Goal: Task Accomplishment & Management: Use online tool/utility

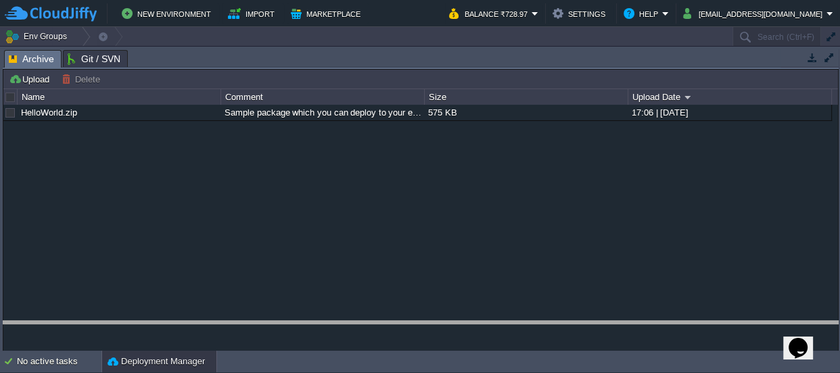
drag, startPoint x: 386, startPoint y: 55, endPoint x: 344, endPoint y: 364, distance: 312.0
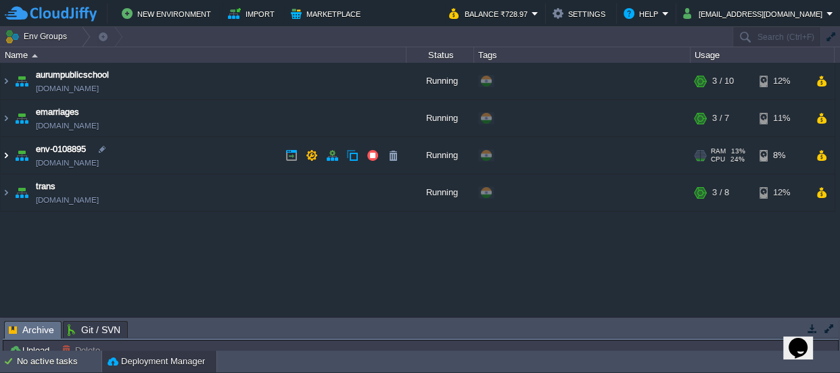
click at [4, 155] on img at bounding box center [6, 155] width 11 height 37
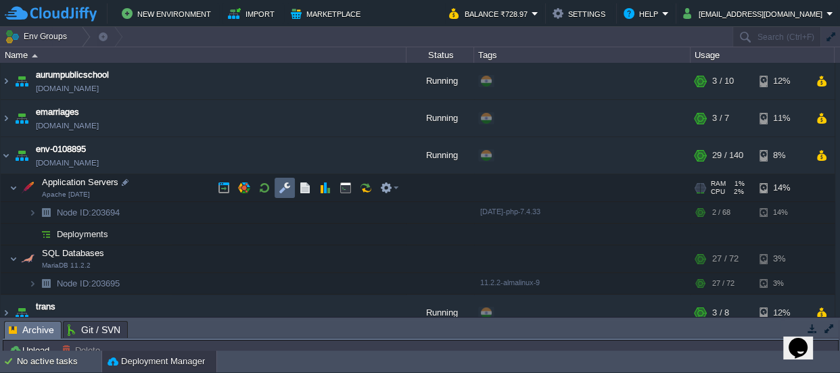
click at [282, 189] on button "button" at bounding box center [285, 188] width 12 height 12
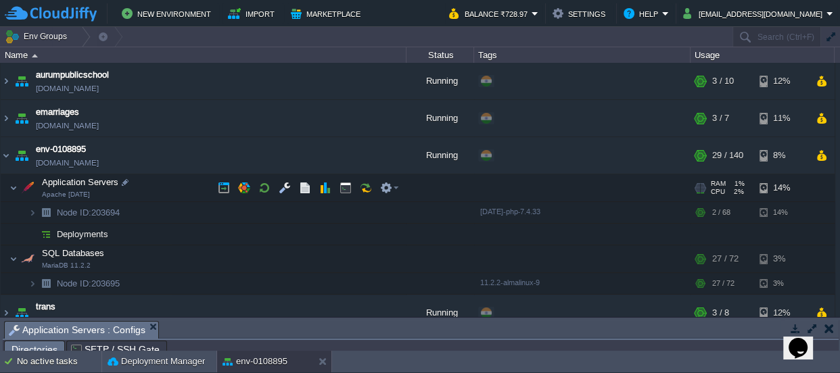
scroll to position [22, 0]
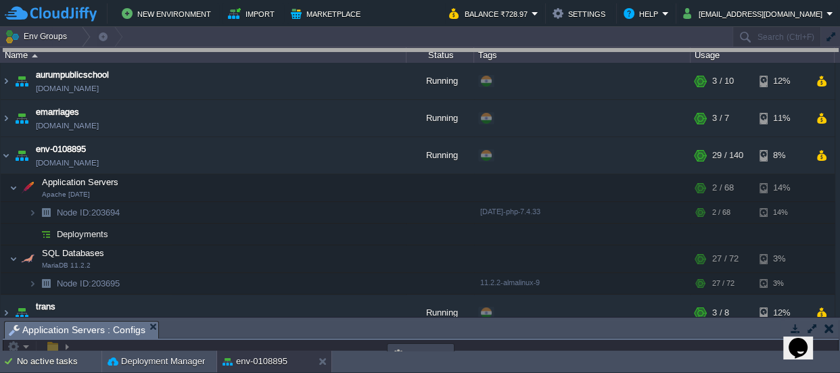
drag, startPoint x: 388, startPoint y: 331, endPoint x: 371, endPoint y: 7, distance: 324.5
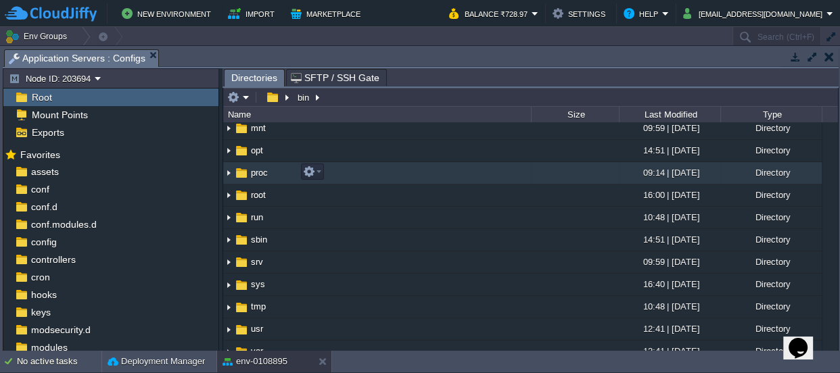
scroll to position [122, 0]
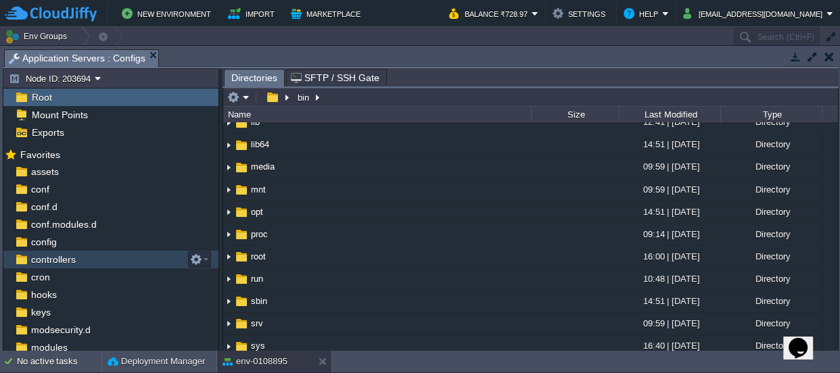
click at [53, 258] on span "controllers" at bounding box center [52, 260] width 49 height 12
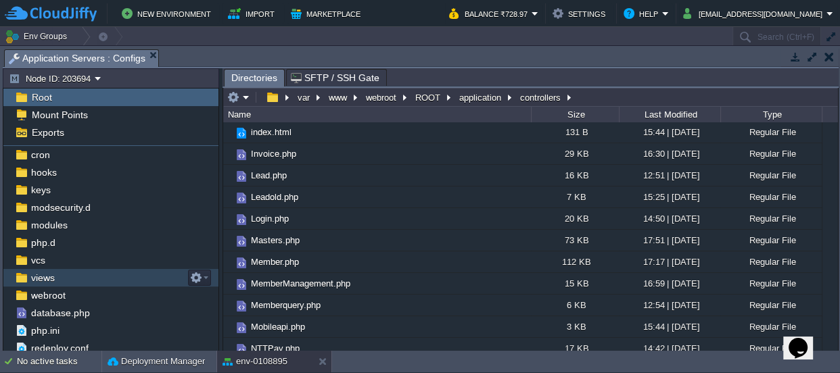
click at [45, 273] on span "views" at bounding box center [42, 278] width 28 height 12
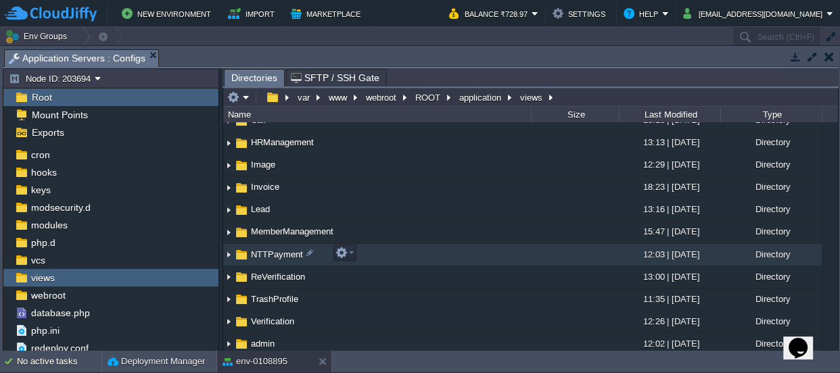
scroll to position [68, 0]
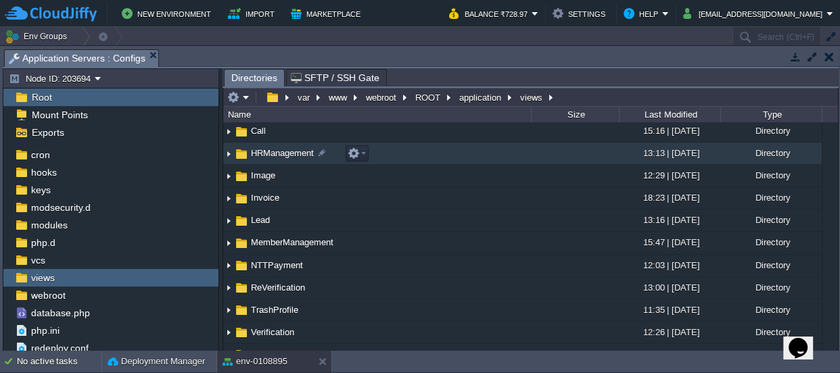
click at [226, 154] on img at bounding box center [228, 153] width 11 height 21
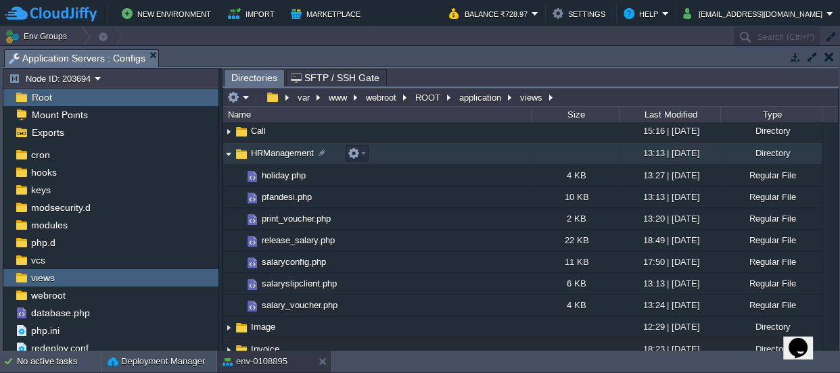
click at [227, 152] on img at bounding box center [228, 153] width 11 height 21
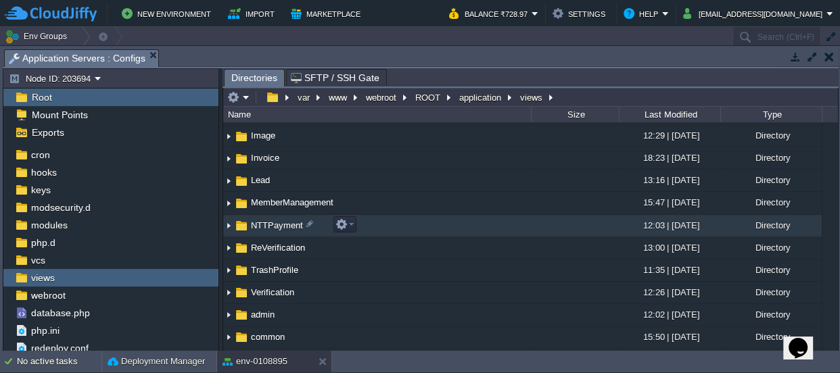
scroll to position [130, 0]
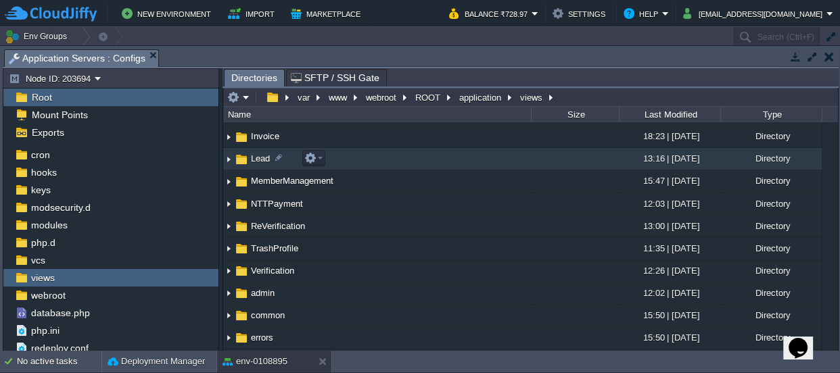
click at [229, 156] on img at bounding box center [228, 159] width 11 height 21
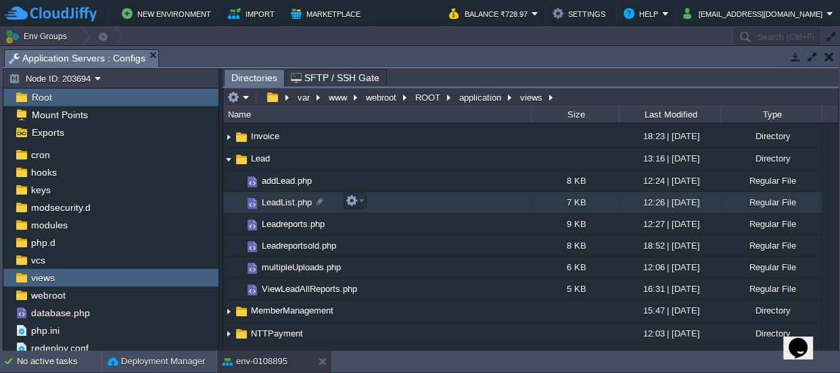
click at [292, 202] on span "LeadList.php" at bounding box center [287, 202] width 54 height 11
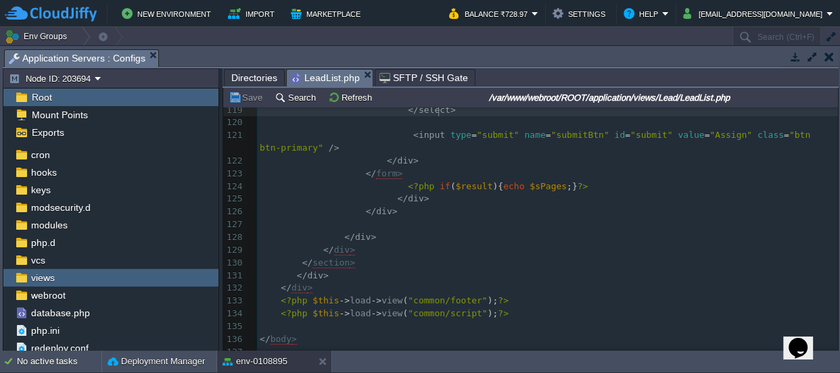
scroll to position [1623, 0]
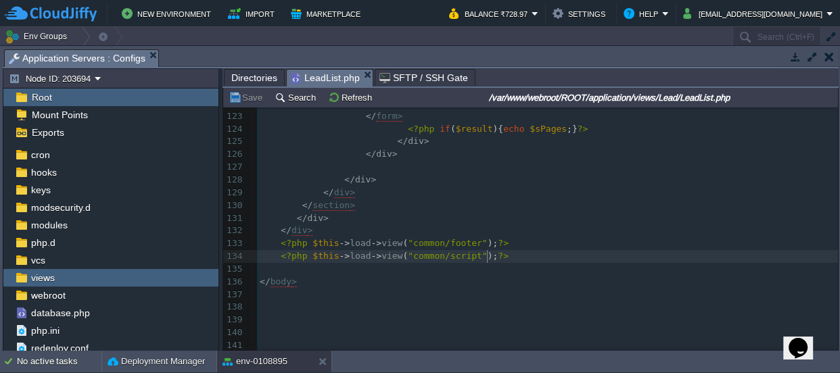
click at [514, 253] on pre "<?php $this -> load -> view ( "common/script" ); ?>" at bounding box center [547, 256] width 581 height 13
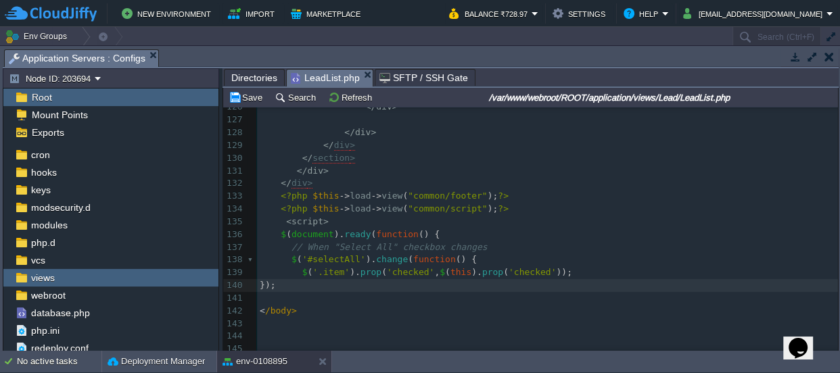
scroll to position [1684, 0]
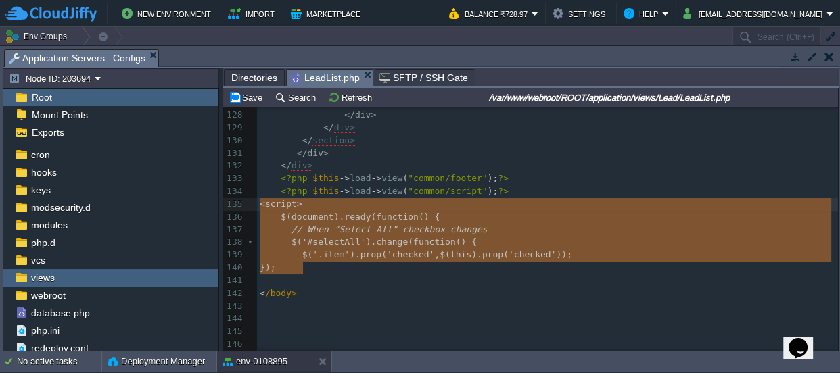
drag, startPoint x: 317, startPoint y: 271, endPoint x: 255, endPoint y: 205, distance: 90.4
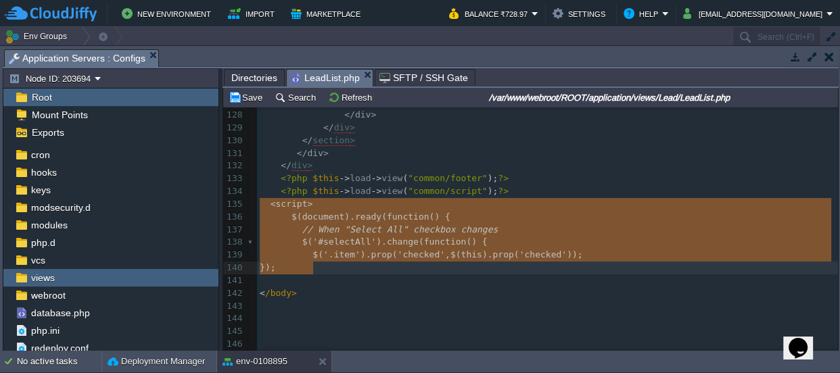
type textarea "<script> $(document).ready(function() { // When "Select All" checkbox changes $…"
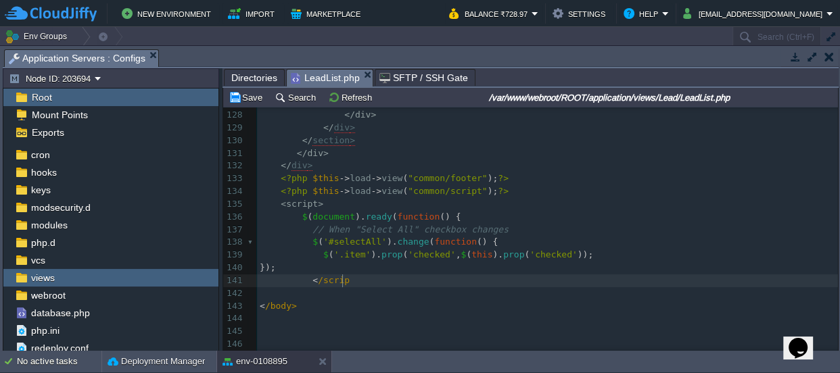
scroll to position [4, 39]
type textarea "</script>"
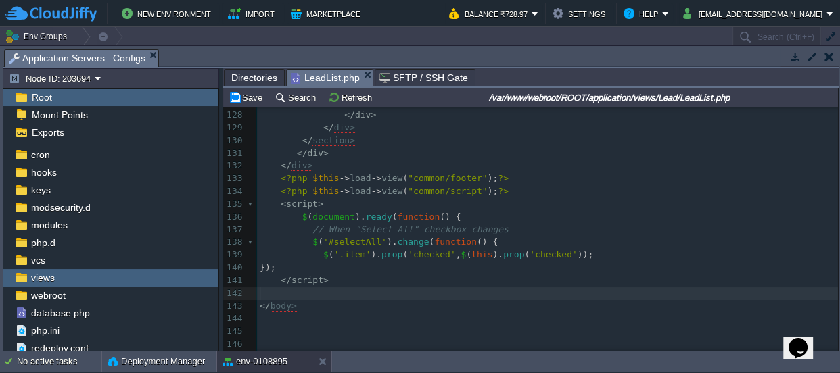
click at [364, 292] on pre "​" at bounding box center [547, 293] width 581 height 13
click at [333, 267] on pre "});" at bounding box center [547, 268] width 581 height 13
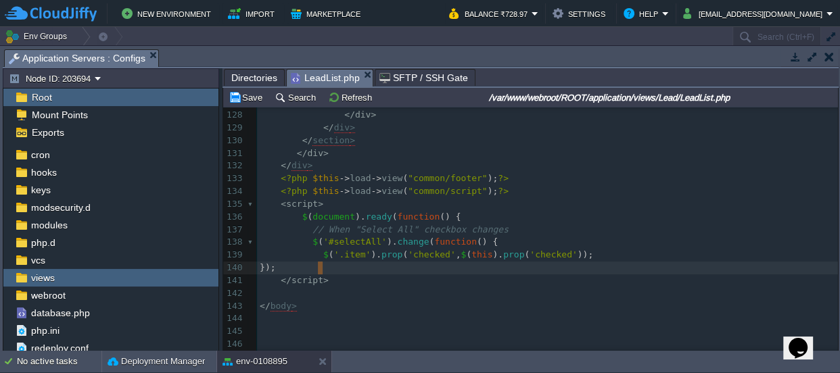
type textarea "});"
drag, startPoint x: 338, startPoint y: 264, endPoint x: 315, endPoint y: 267, distance: 23.2
click at [297, 214] on span at bounding box center [281, 217] width 43 height 10
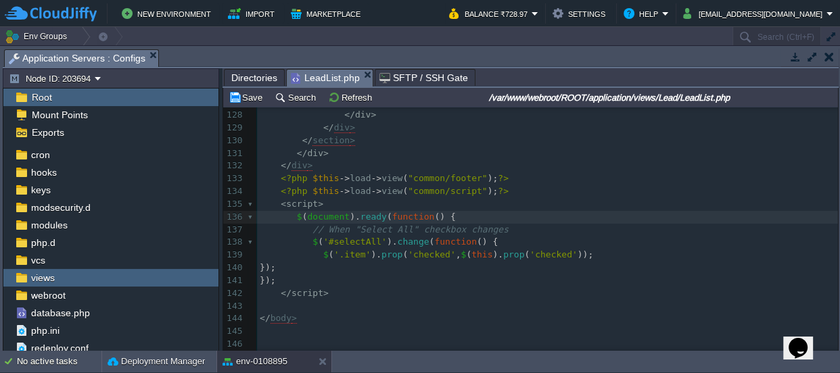
click at [363, 269] on pre "});" at bounding box center [547, 268] width 581 height 13
type textarea "// When "Select All" checkbox changes"
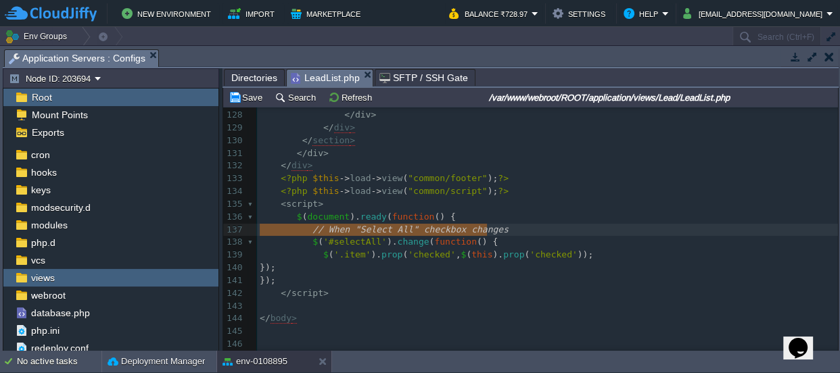
drag, startPoint x: 494, startPoint y: 227, endPoint x: 237, endPoint y: 225, distance: 257.7
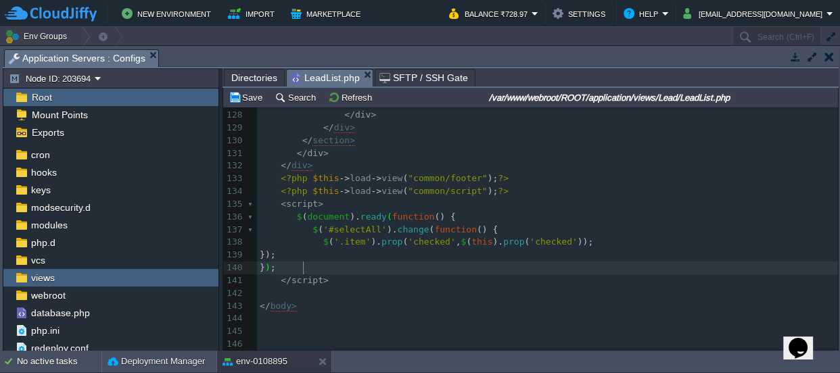
click at [344, 243] on span "'.item'" at bounding box center [352, 242] width 37 height 10
type textarea "item"
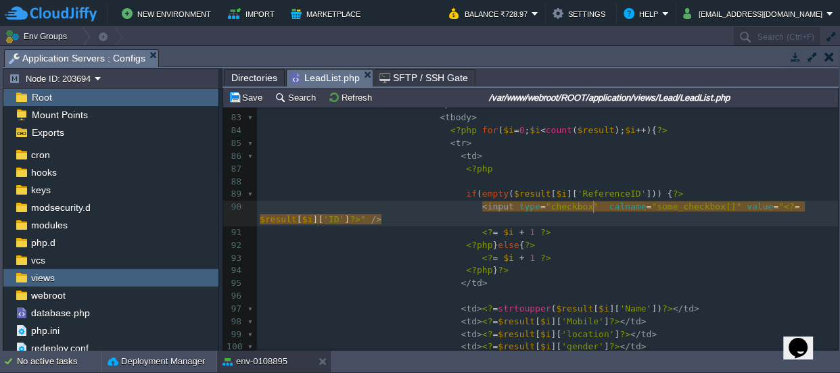
type textarea "call"
type textarea "lass="""
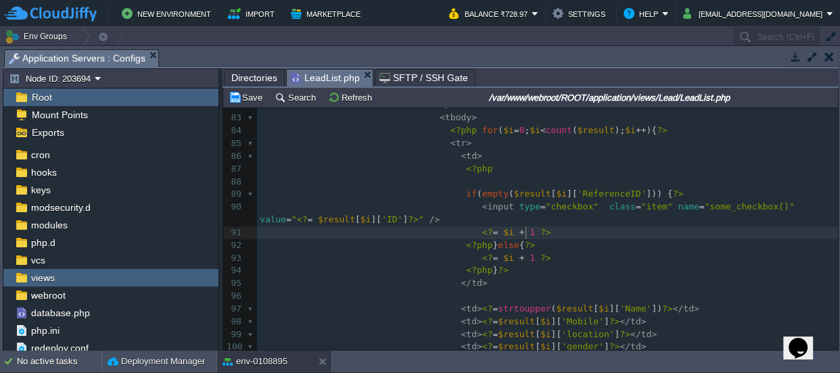
click at [614, 227] on pre "<? = $i + 1 ?>" at bounding box center [547, 233] width 581 height 13
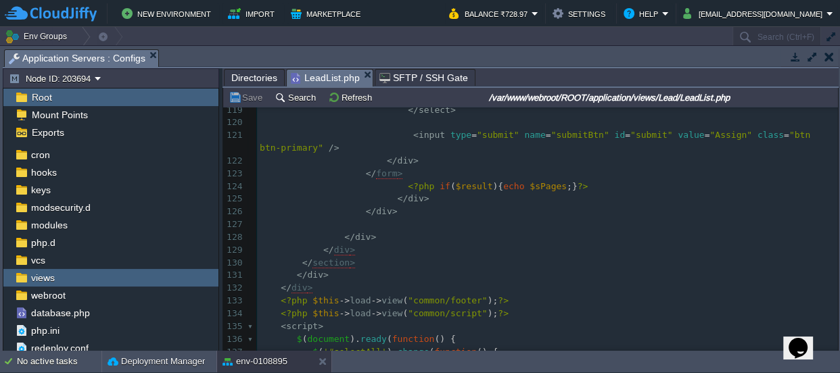
scroll to position [1455, 0]
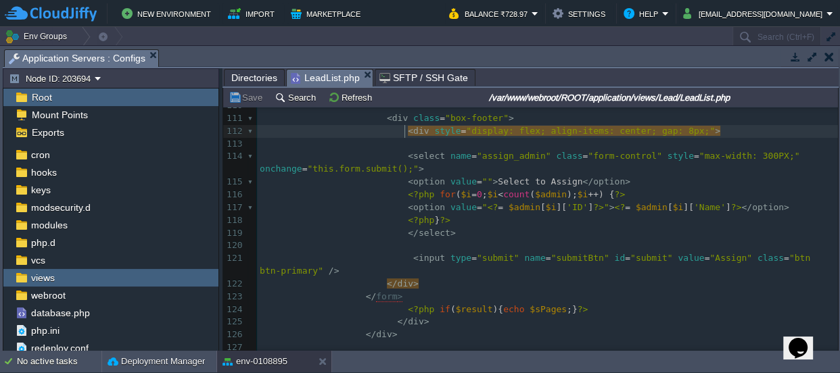
click at [402, 138] on pre "​" at bounding box center [547, 144] width 581 height 13
click at [402, 145] on pre "​" at bounding box center [547, 144] width 581 height 13
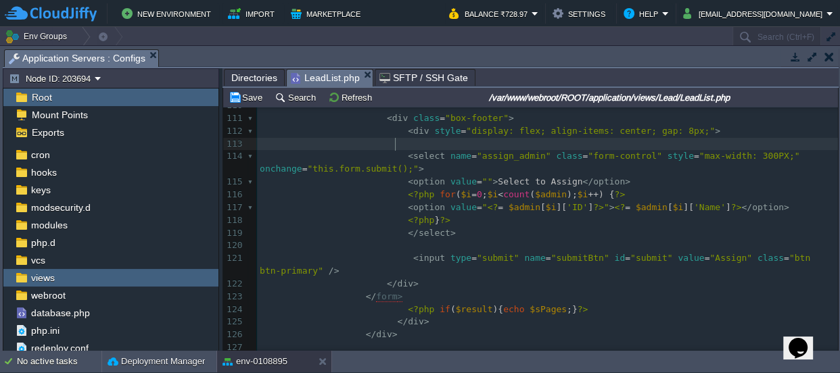
paste textarea "ut type="checkbox" id="selectAll"> Select All </label>"
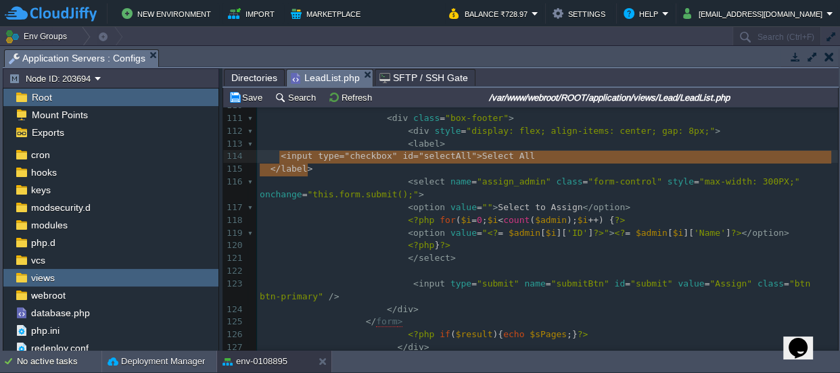
drag, startPoint x: 319, startPoint y: 168, endPoint x: 279, endPoint y: 156, distance: 41.9
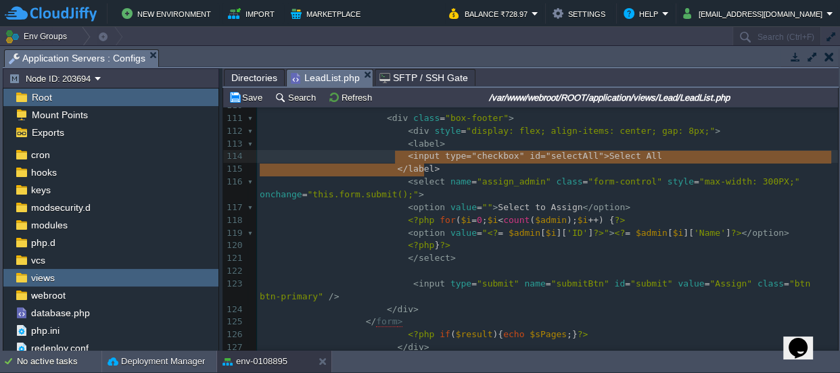
type textarea "<input type="checkbox" id="selectAll"> Select All </label>"
click at [258, 101] on button "Save" at bounding box center [248, 97] width 38 height 12
click at [515, 247] on pre "<?php } ?>" at bounding box center [547, 245] width 581 height 13
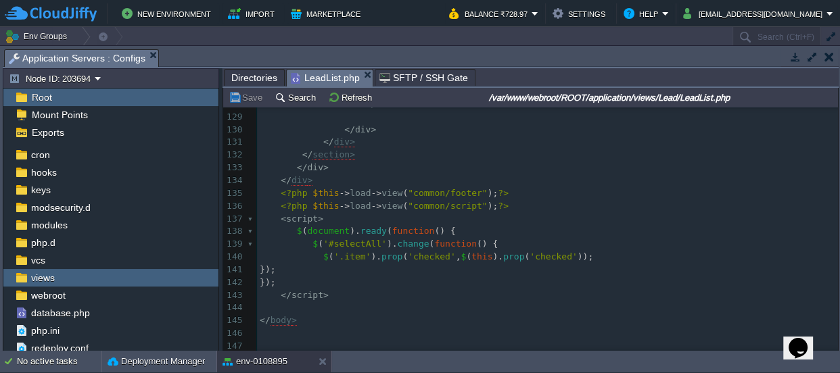
scroll to position [1677, 0]
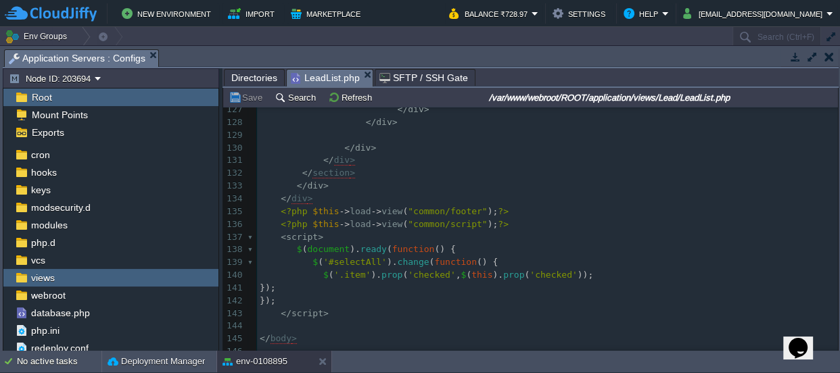
click at [325, 286] on div "x <? = $i + 1 ?> 100 < td > <? = $result [ $i ][ 'gender' ] ?> </ td > 101 < td…" at bounding box center [547, 72] width 581 height 676
paste textarea "});"
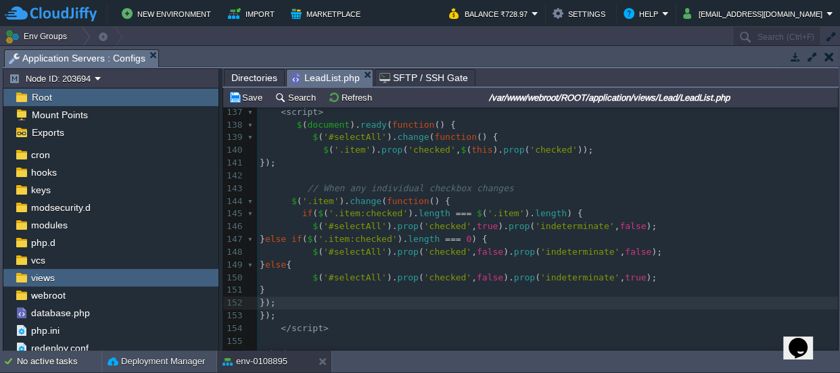
scroll to position [1822, 0]
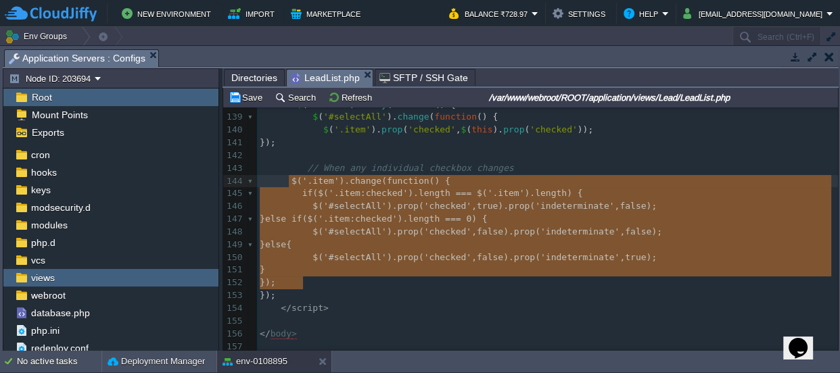
drag, startPoint x: 311, startPoint y: 283, endPoint x: 286, endPoint y: 175, distance: 110.4
type textarea "$('.item').change(function() { if ($('.item:checked').length === $('.item').len…"
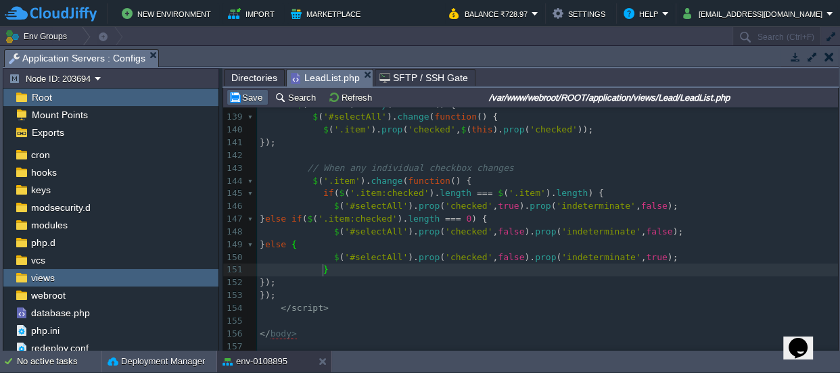
click at [252, 97] on button "Save" at bounding box center [248, 97] width 38 height 12
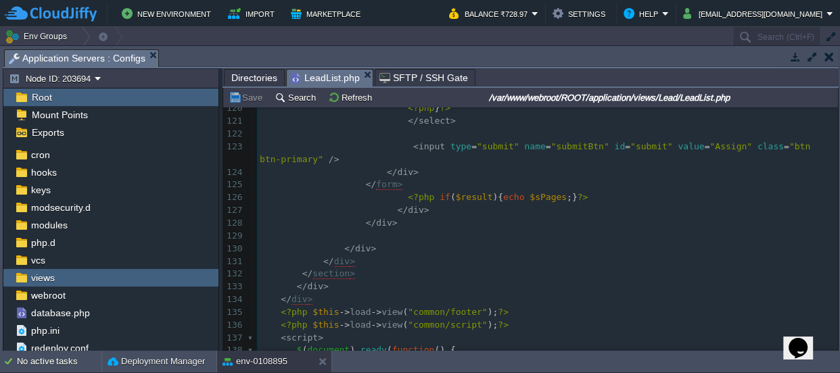
scroll to position [1506, 0]
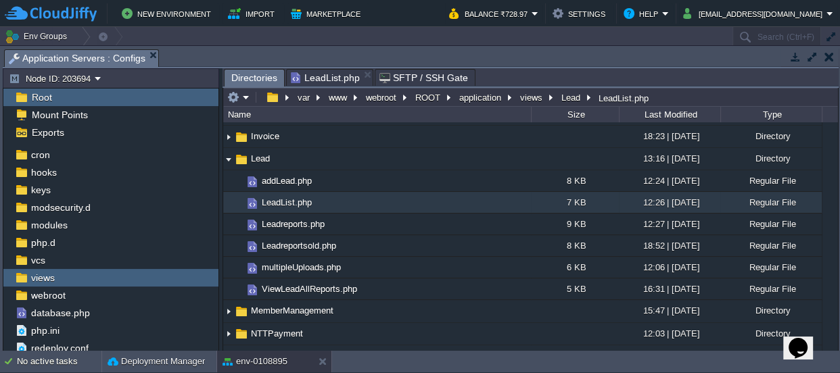
click at [248, 78] on span "Directories" at bounding box center [254, 78] width 46 height 17
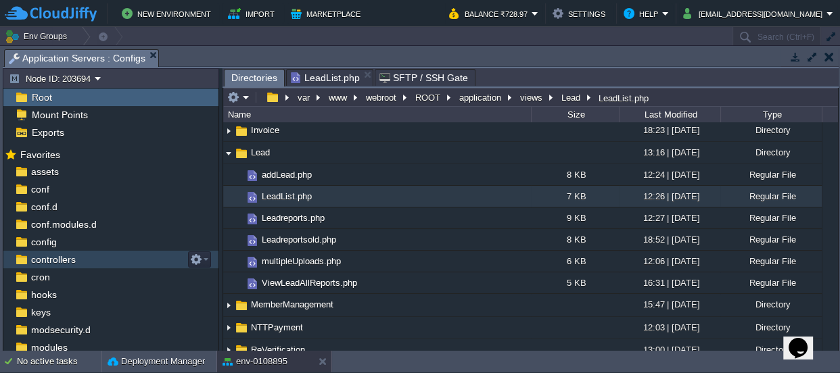
click at [66, 257] on span "controllers" at bounding box center [52, 260] width 49 height 12
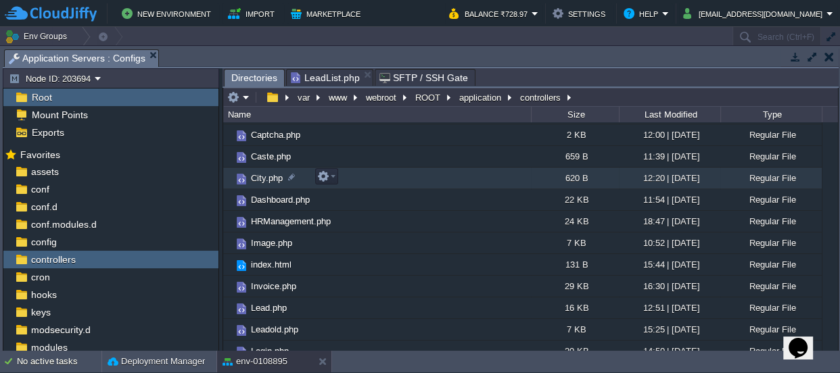
scroll to position [246, 0]
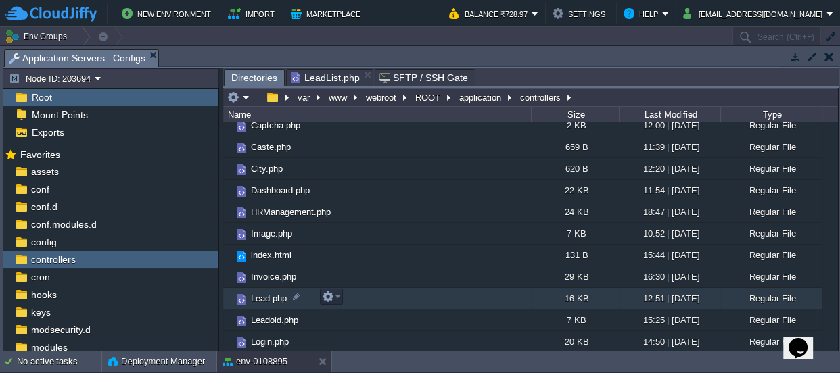
click at [270, 296] on span "Lead.php" at bounding box center [269, 298] width 40 height 11
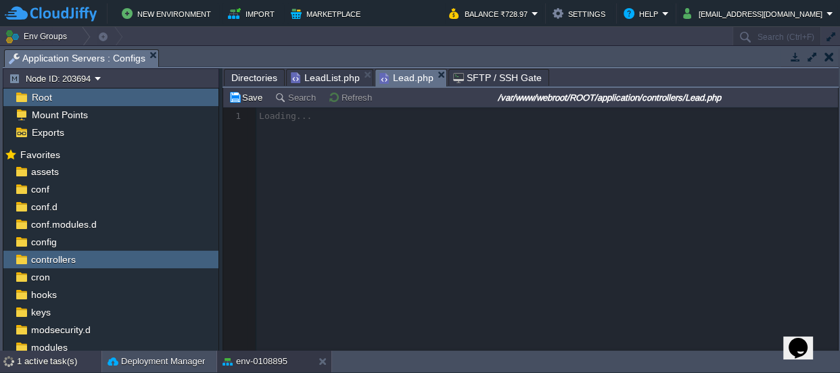
click at [54, 359] on div "1 active task(s)" at bounding box center [59, 362] width 85 height 22
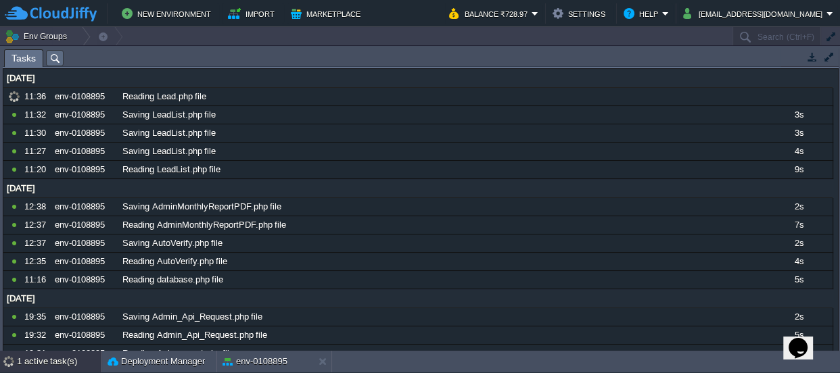
click at [54, 359] on div "1 active task(s)" at bounding box center [59, 362] width 85 height 22
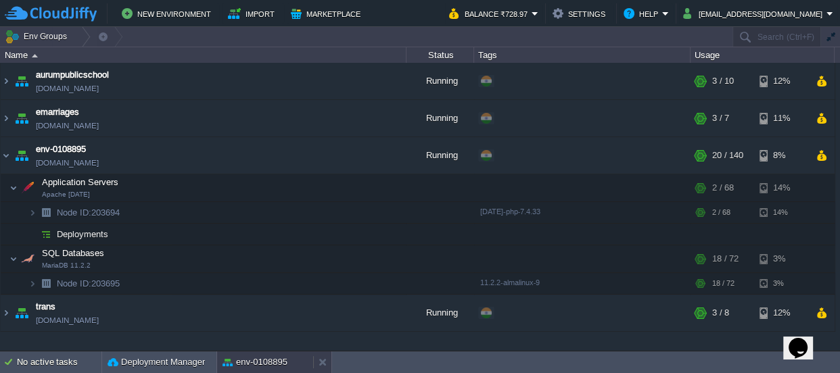
click at [253, 364] on button "env-0108895" at bounding box center [255, 363] width 65 height 14
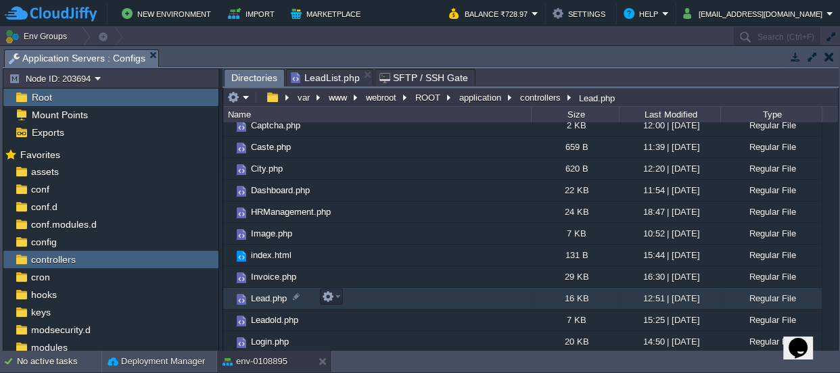
drag, startPoint x: 281, startPoint y: 294, endPoint x: 256, endPoint y: 295, distance: 25.0
click at [256, 295] on span "Lead.php" at bounding box center [269, 298] width 40 height 11
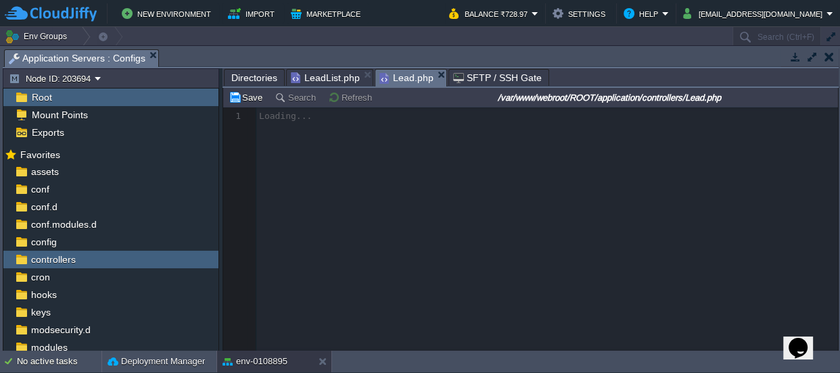
click at [256, 295] on div at bounding box center [530, 230] width 615 height 244
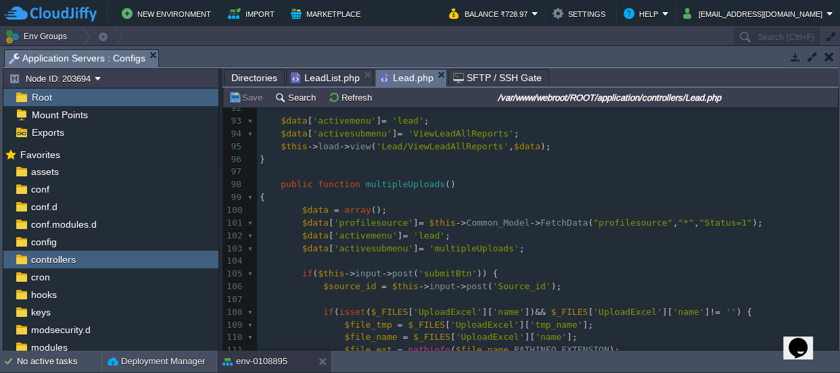
scroll to position [1347, 0]
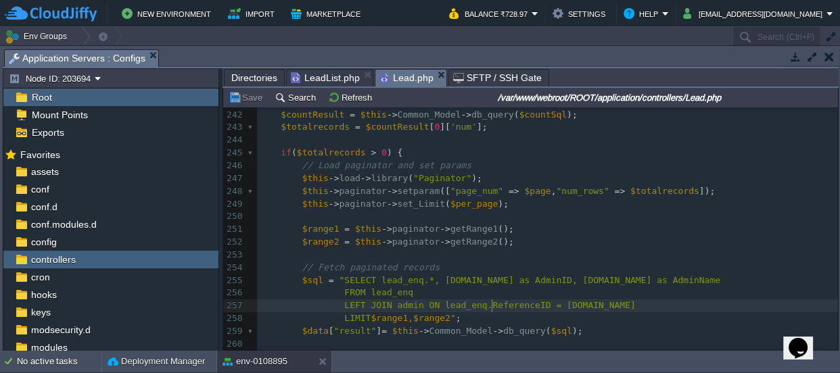
click at [493, 304] on div "409 <?php 222 $this -> db -> where_in ( 'id' , $lead_ids ); 223 $this -> db -> …" at bounding box center [547, 166] width 581 height 624
type textarea "ReferenceID"
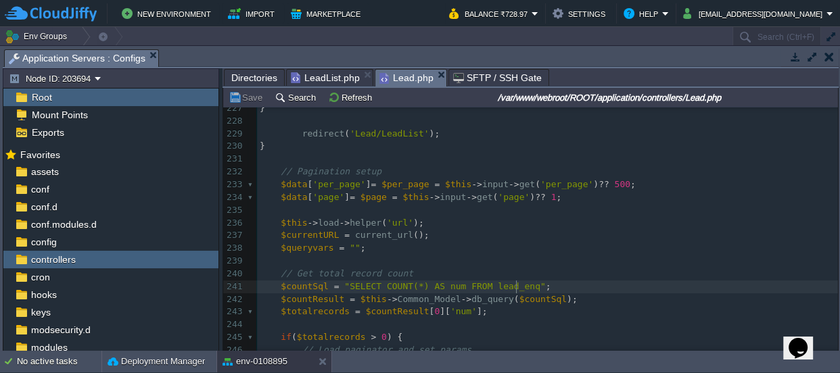
click at [514, 283] on span ""SELECT COUNT(*) AS num FROM lead_enq"" at bounding box center [444, 286] width 201 height 10
paste textarea
type textarea "AND Is"
type textarea "D ReferenceID IS NULL"
drag, startPoint x: 630, startPoint y: 284, endPoint x: 530, endPoint y: 282, distance: 100.1
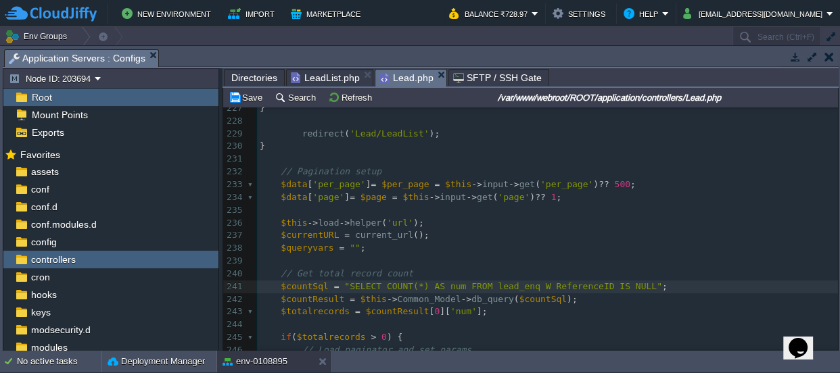
type textarea "Wh"
type textarea "HERE"
type textarea "WHERE ReferenceID IS NULL"
drag, startPoint x: 641, startPoint y: 284, endPoint x: 521, endPoint y: 285, distance: 120.4
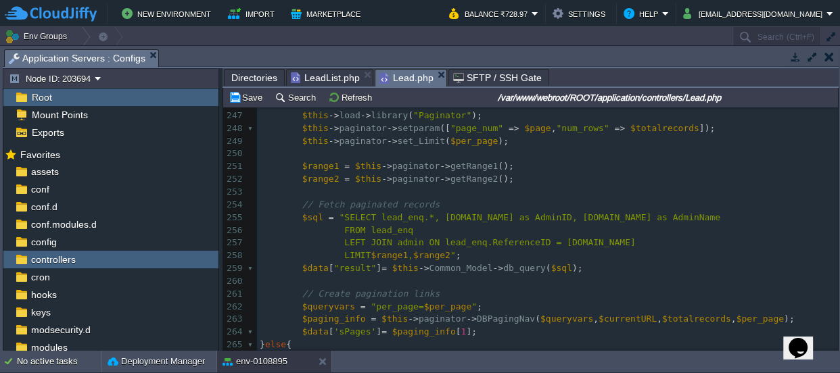
scroll to position [3136, 0]
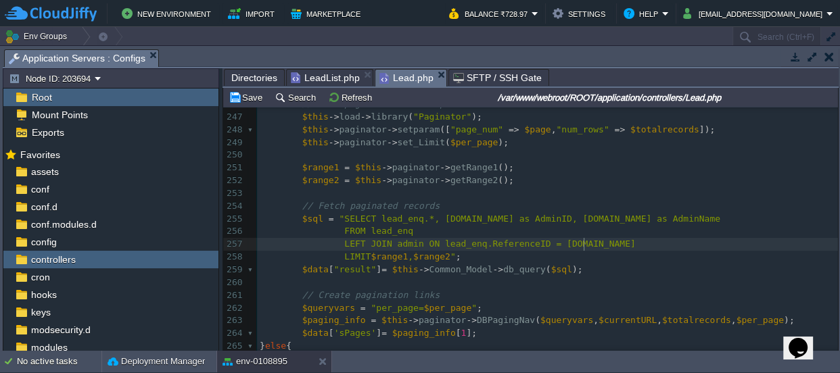
click at [588, 243] on div "xxxxxxxxxx <?php 236 $this -> load -> helper ( 'url' ); 237 $currentURL = curre…" at bounding box center [547, 296] width 581 height 650
paste textarea
click at [253, 93] on button "Save" at bounding box center [248, 97] width 38 height 12
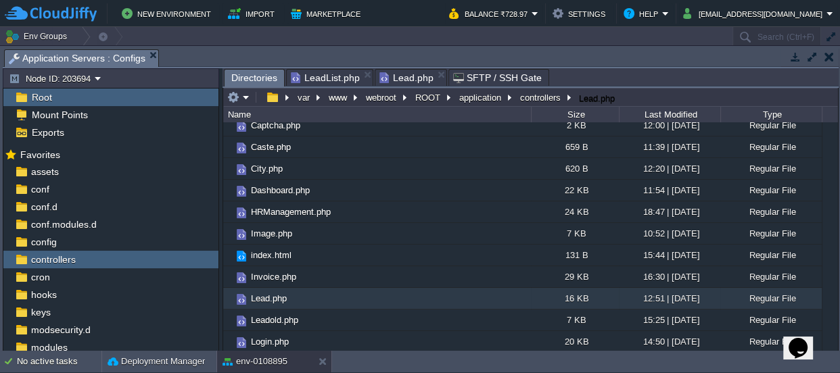
click at [238, 72] on span "Directories" at bounding box center [254, 78] width 46 height 17
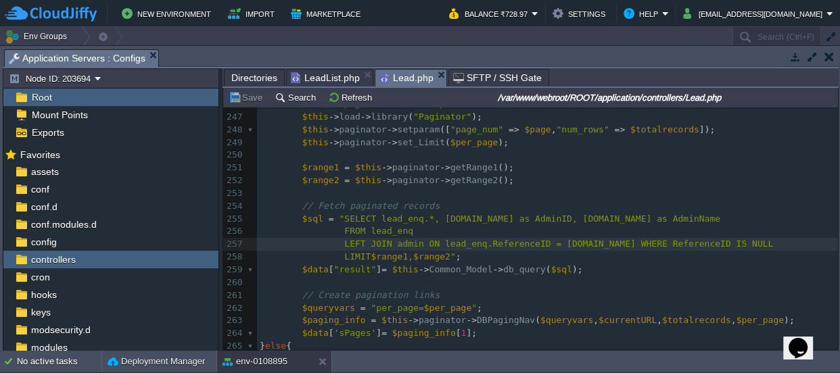
click at [405, 72] on span "Lead.php" at bounding box center [406, 78] width 54 height 17
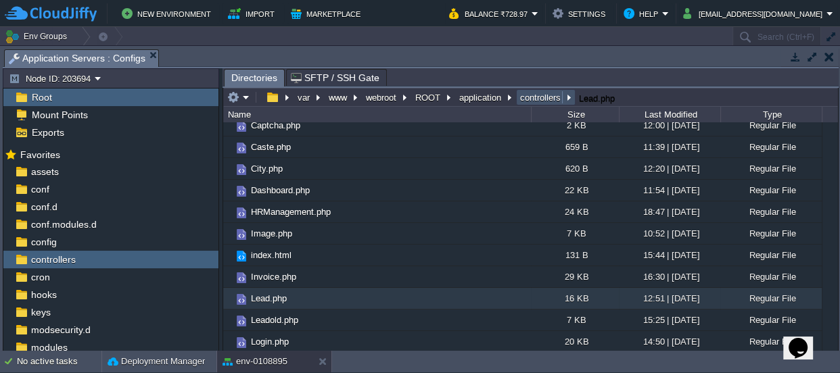
click at [527, 93] on button "controllers" at bounding box center [541, 97] width 46 height 12
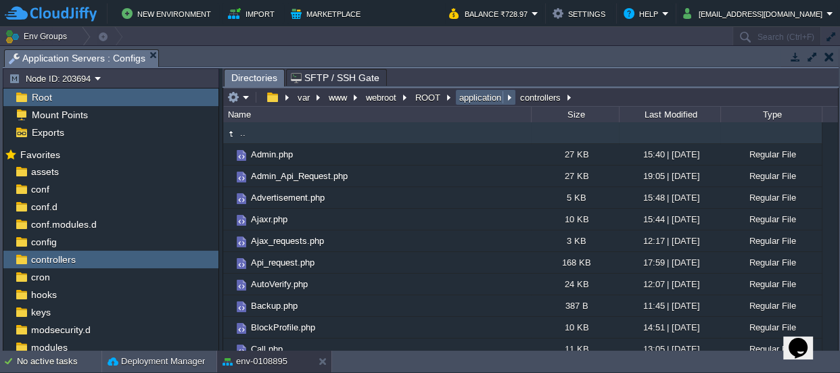
click at [476, 96] on button "application" at bounding box center [480, 97] width 47 height 12
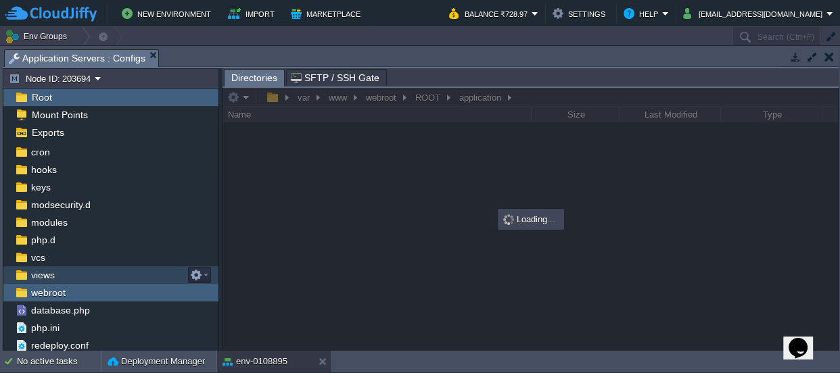
click at [57, 271] on div "views" at bounding box center [110, 276] width 215 height 18
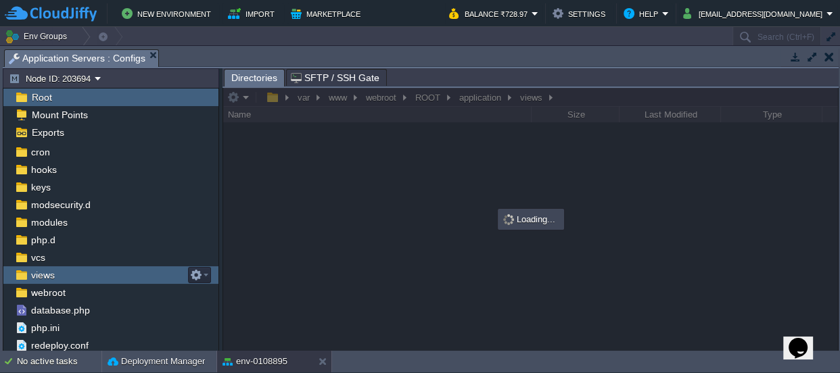
click at [57, 271] on div "views" at bounding box center [110, 276] width 215 height 18
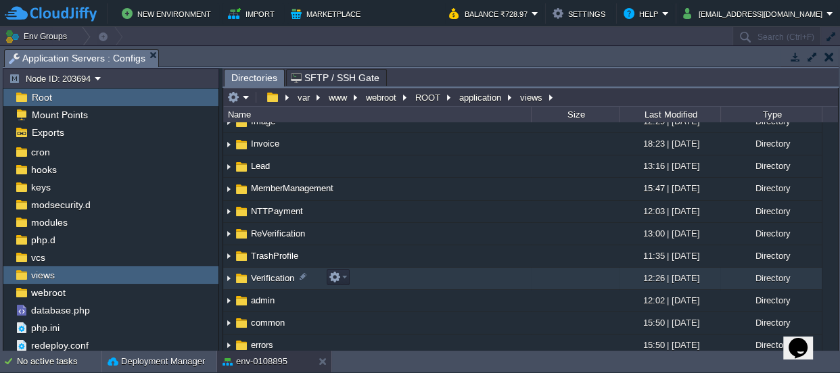
scroll to position [184, 0]
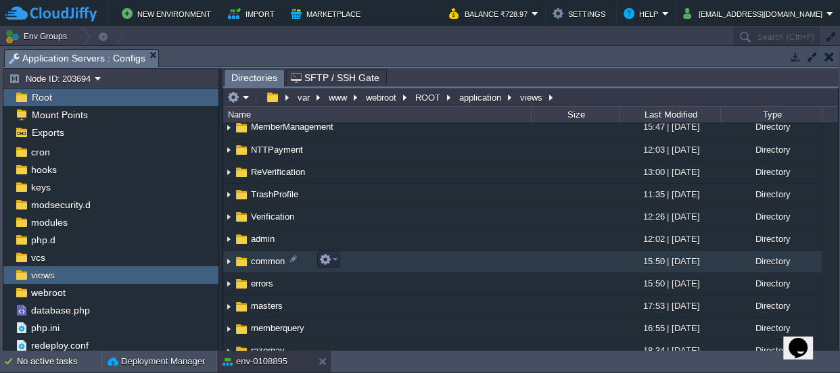
click at [257, 261] on span "common" at bounding box center [268, 261] width 38 height 11
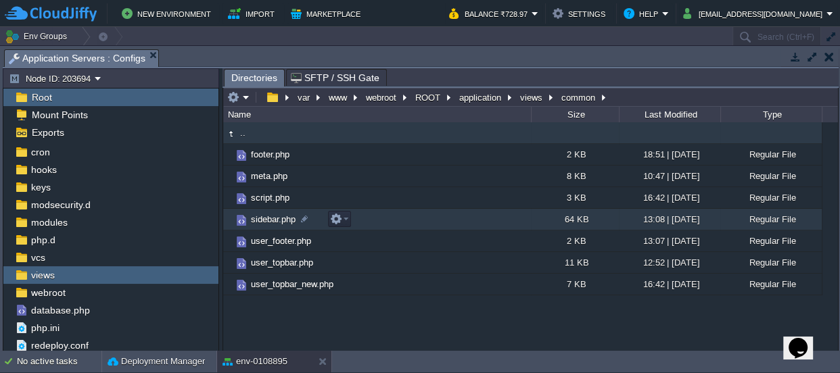
click at [267, 217] on span "sidebar.php" at bounding box center [273, 219] width 49 height 11
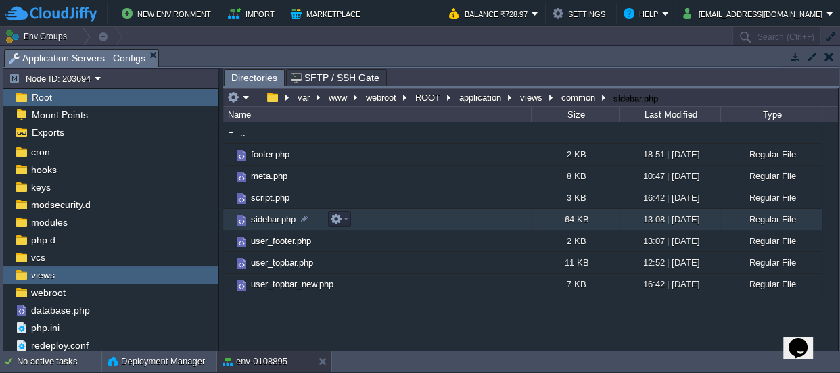
click at [267, 217] on span "sidebar.php" at bounding box center [273, 219] width 49 height 11
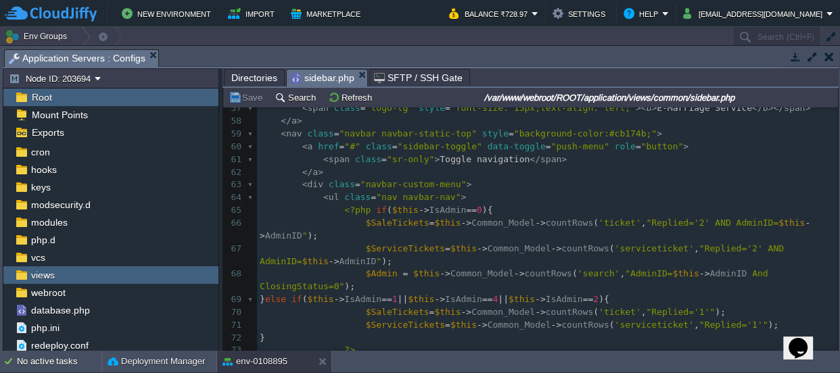
scroll to position [798, 0]
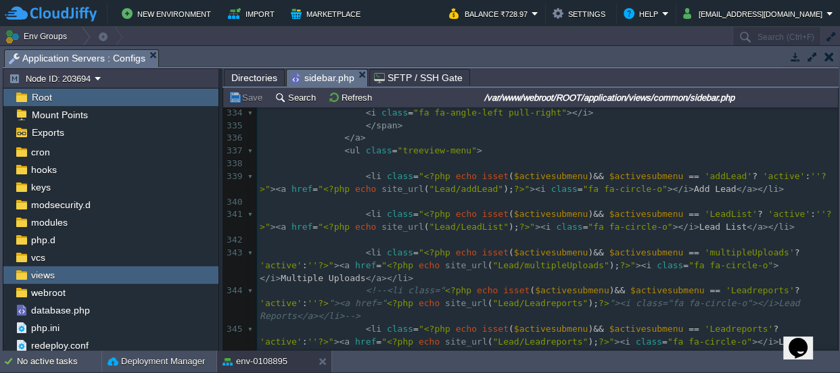
click at [699, 222] on span "Lead List" at bounding box center [722, 227] width 47 height 10
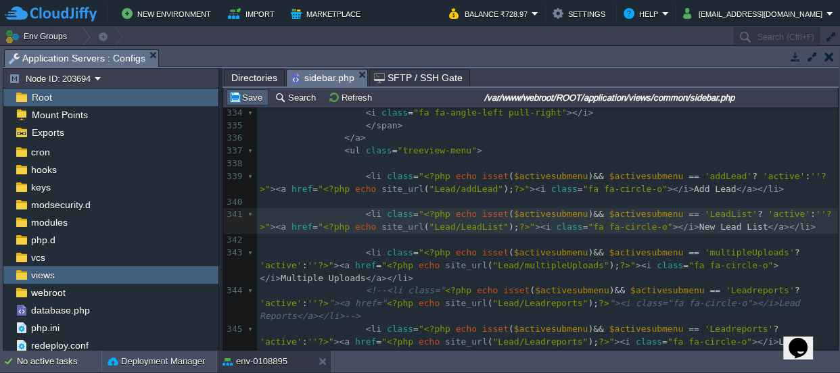
type textarea "New"
click at [260, 95] on button "Save" at bounding box center [248, 97] width 38 height 12
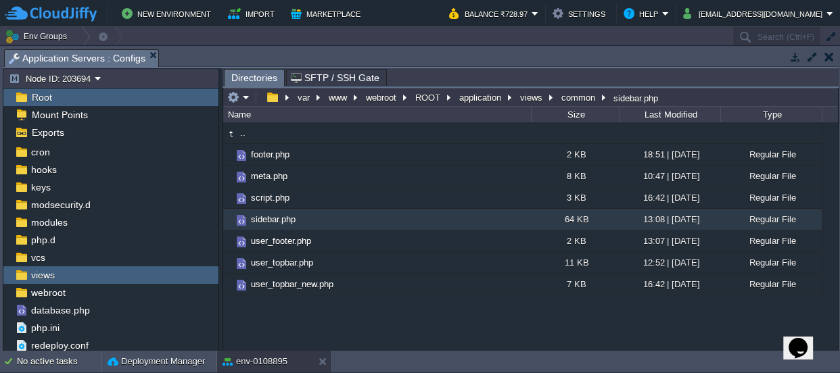
click at [825, 55] on button "button" at bounding box center [829, 57] width 9 height 12
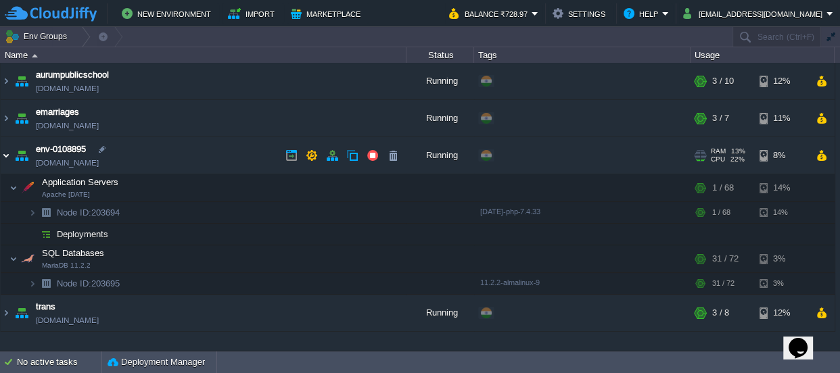
click at [3, 159] on img at bounding box center [6, 155] width 11 height 37
